Goal: Transaction & Acquisition: Obtain resource

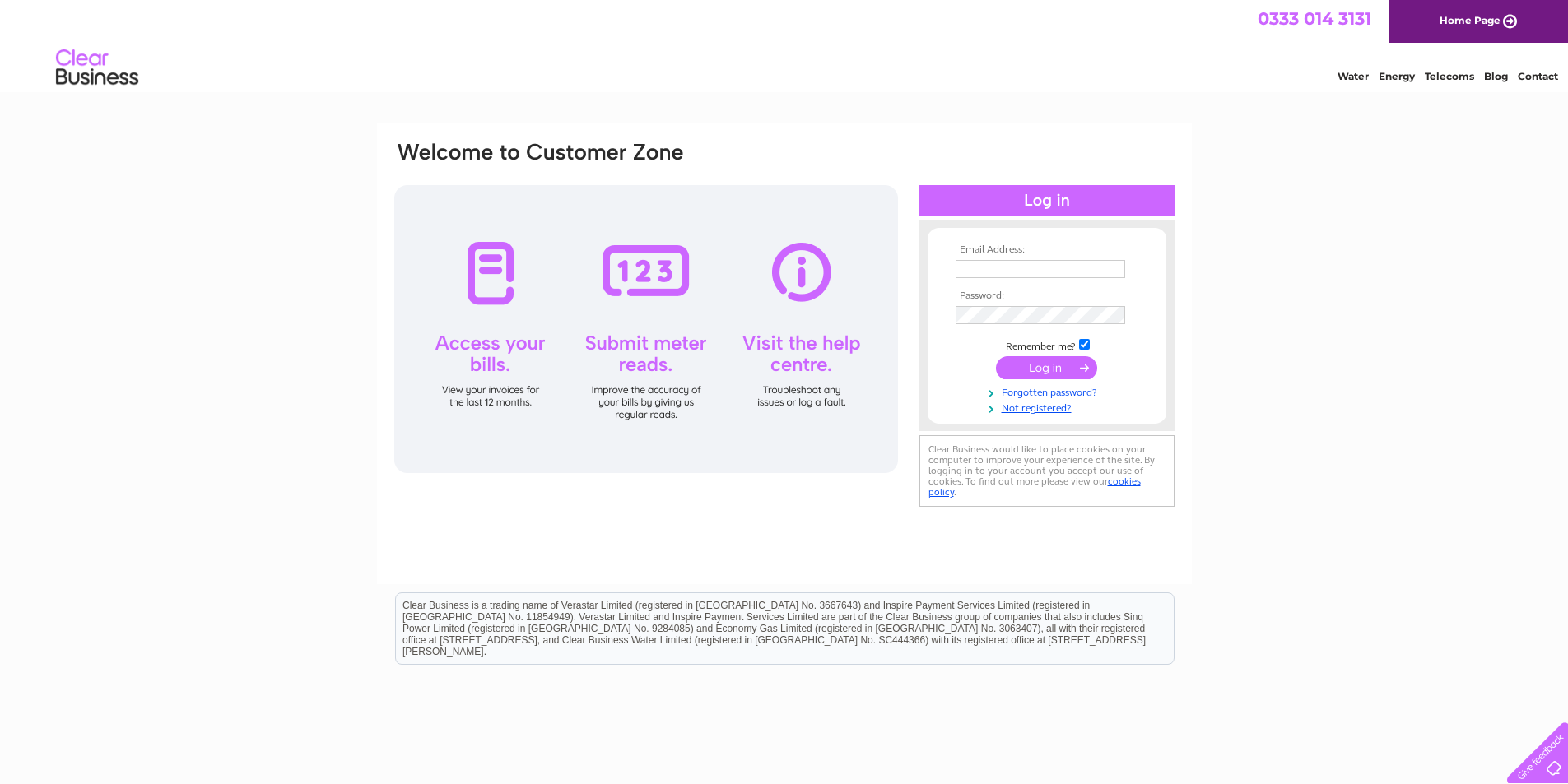
type input "[EMAIL_ADDRESS][PERSON_NAME][PERSON_NAME][DOMAIN_NAME]"
click at [1036, 368] on input "submit" at bounding box center [1046, 367] width 101 height 23
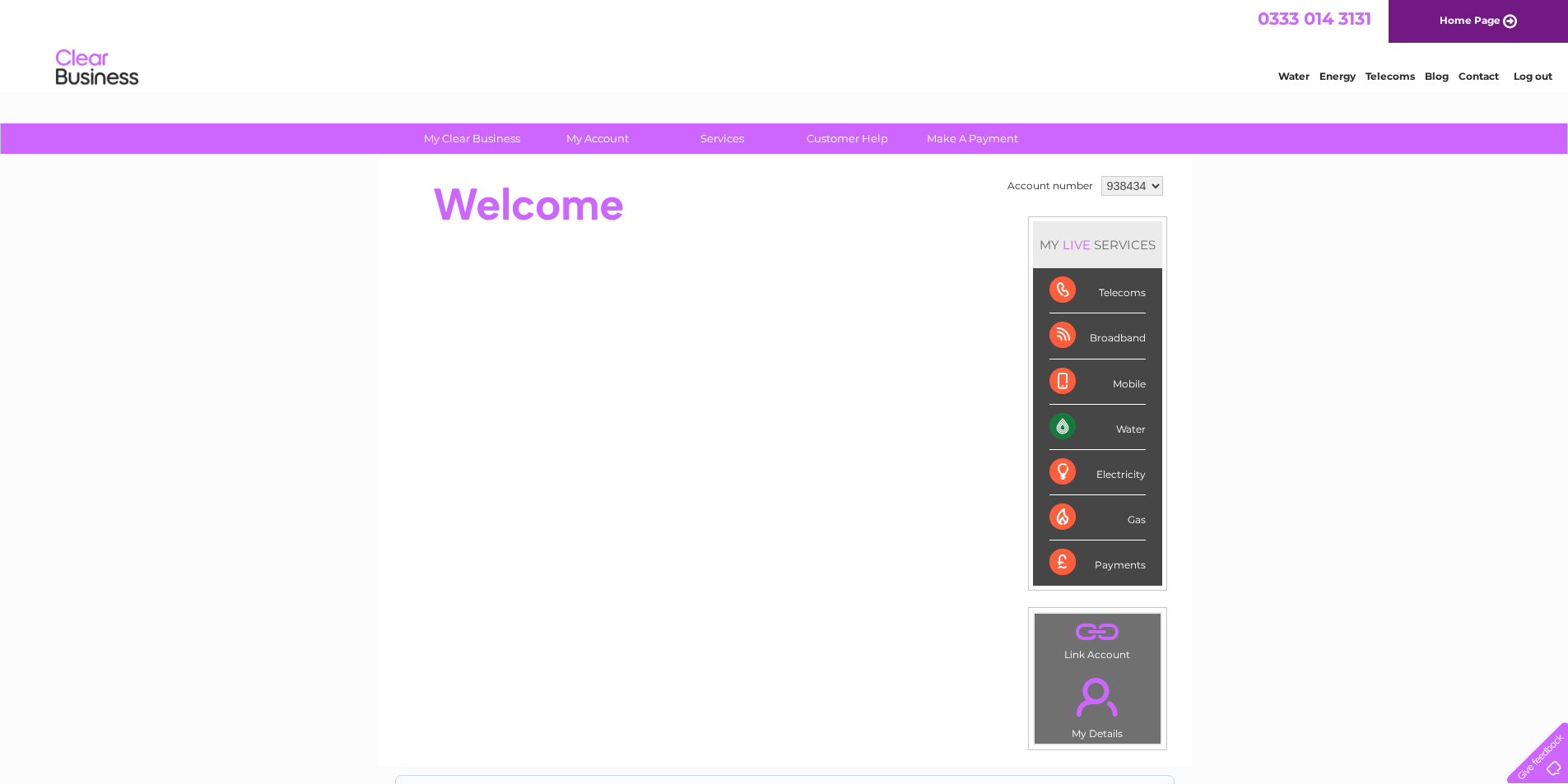
click at [1052, 432] on div "Water" at bounding box center [1098, 427] width 96 height 45
click at [582, 134] on link "My Account" at bounding box center [597, 139] width 136 height 31
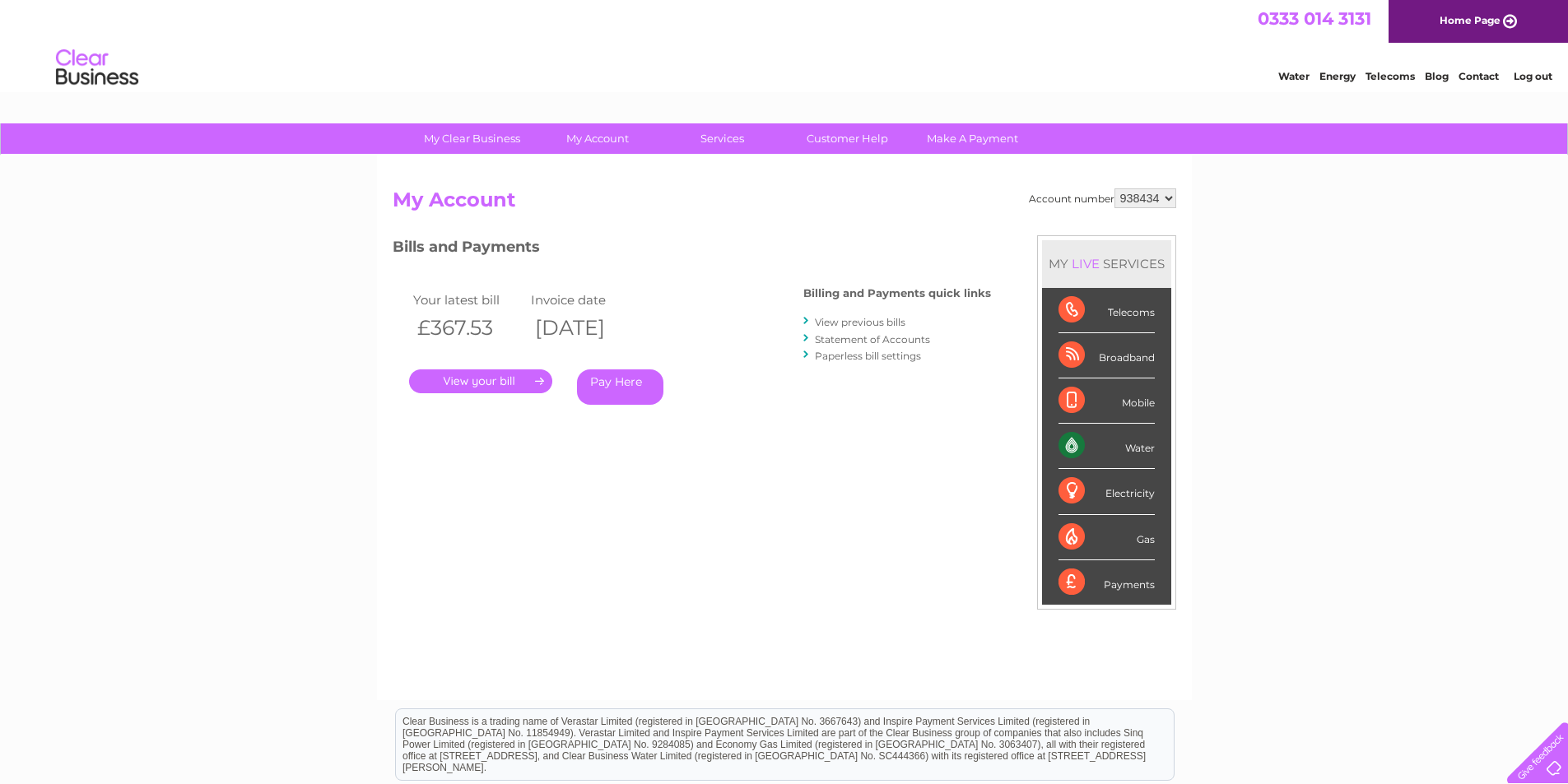
click at [507, 373] on link "." at bounding box center [480, 382] width 143 height 24
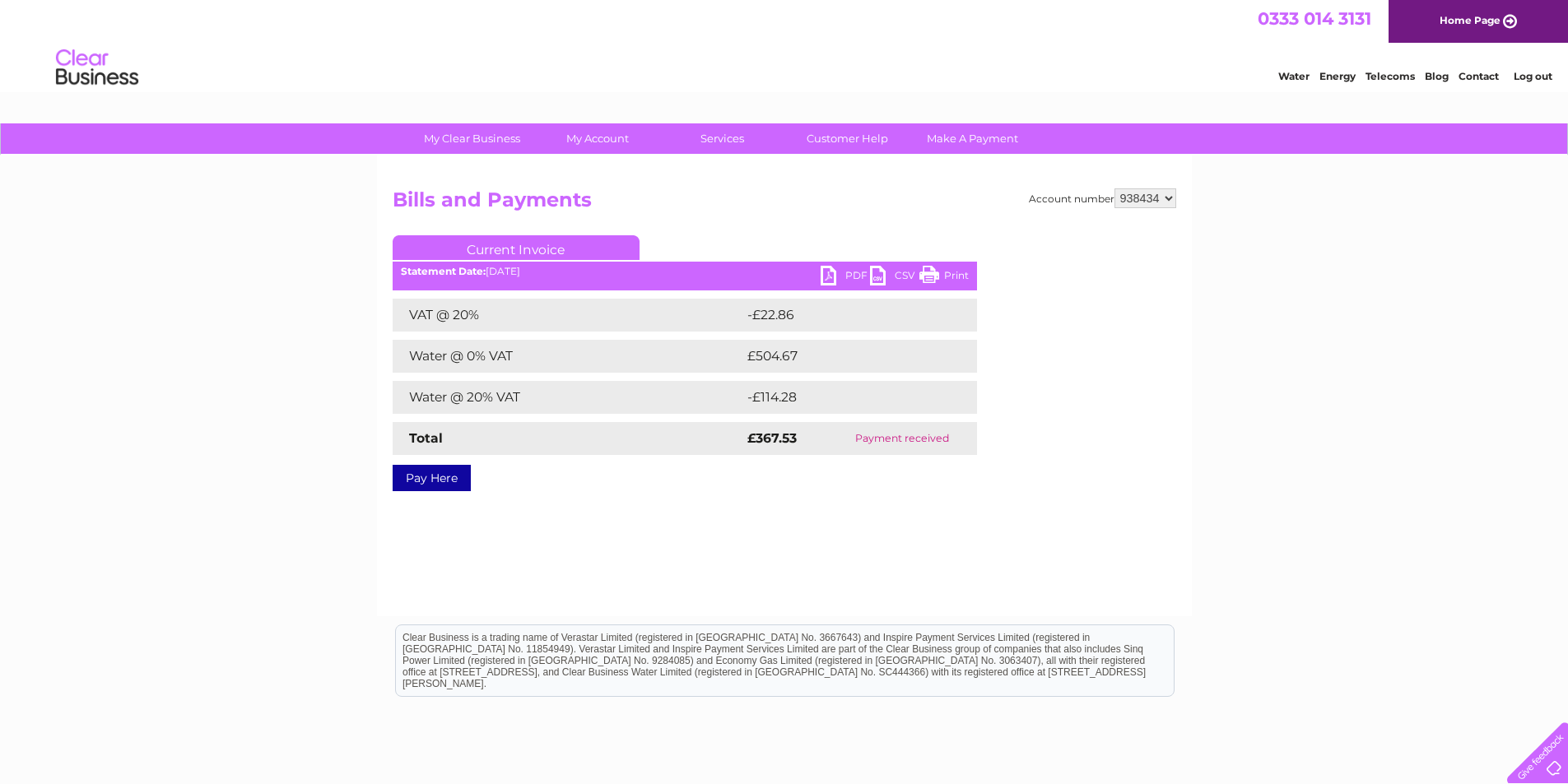
click at [933, 273] on link "Print" at bounding box center [945, 278] width 50 height 24
click at [828, 276] on link "PDF" at bounding box center [845, 278] width 50 height 24
